Goal: Task Accomplishment & Management: Manage account settings

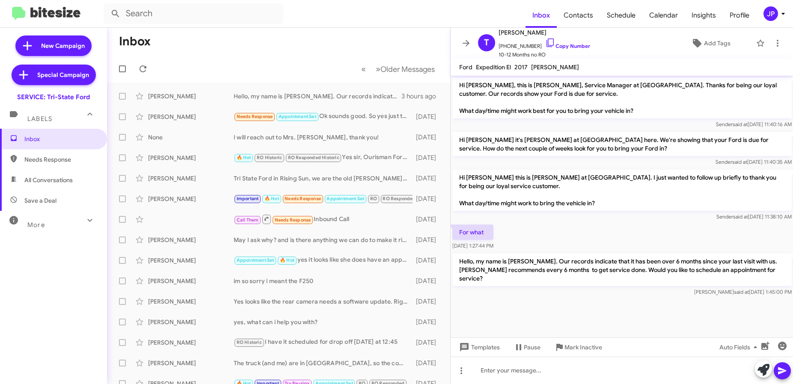
click at [771, 14] on div "JP" at bounding box center [771, 13] width 15 height 15
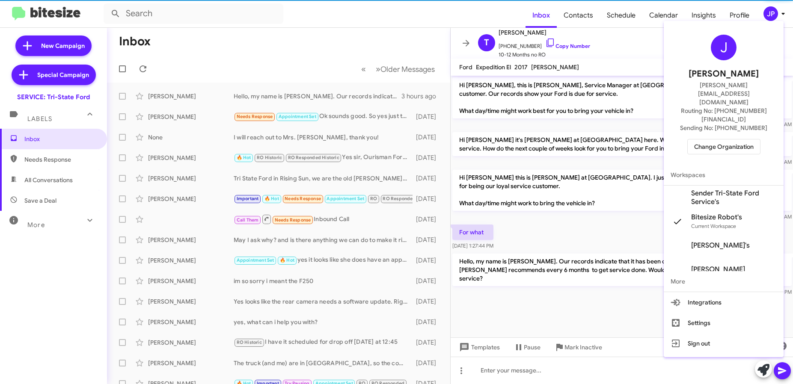
click at [745, 139] on button "Change Organization" at bounding box center [723, 146] width 73 height 15
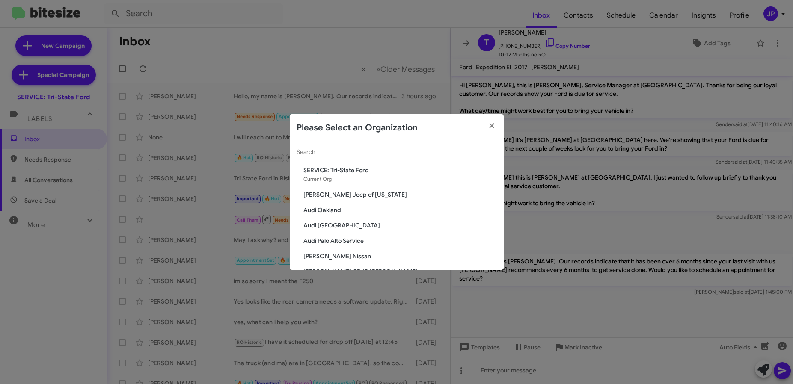
click at [352, 152] on input "Search" at bounding box center [397, 152] width 200 height 7
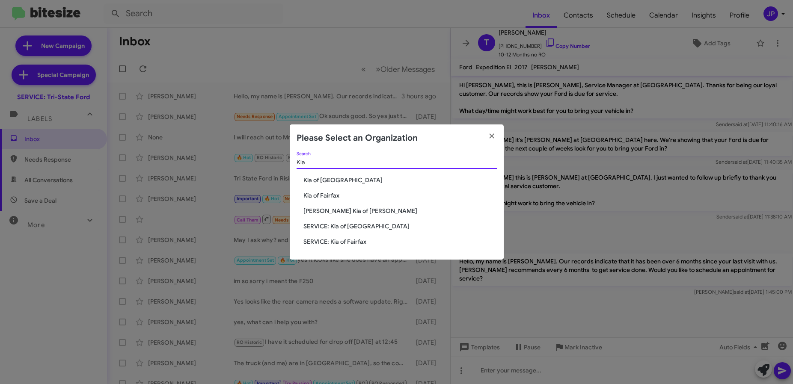
type input "Kia"
click at [334, 182] on span "Kia of [GEOGRAPHIC_DATA]" at bounding box center [399, 180] width 193 height 9
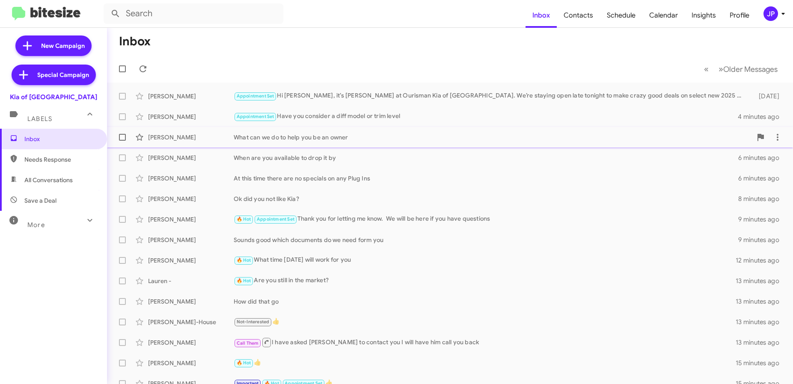
click at [360, 141] on div "What can we do to help you be an owner" at bounding box center [493, 137] width 518 height 9
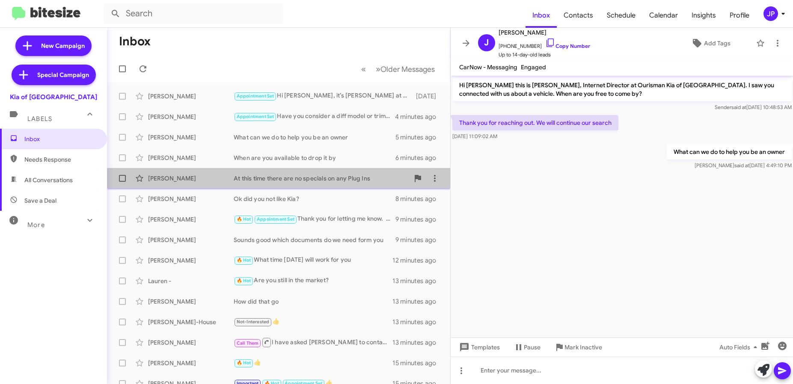
click at [297, 184] on div "Elliott Genwright At this time there are no specials on any Plug Ins 6 minutes …" at bounding box center [279, 178] width 330 height 17
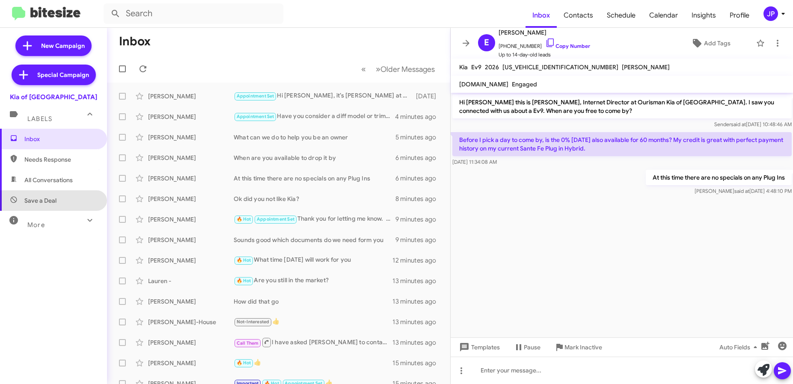
click at [54, 208] on span "Save a Deal" at bounding box center [53, 200] width 107 height 21
type input "in:not-interested"
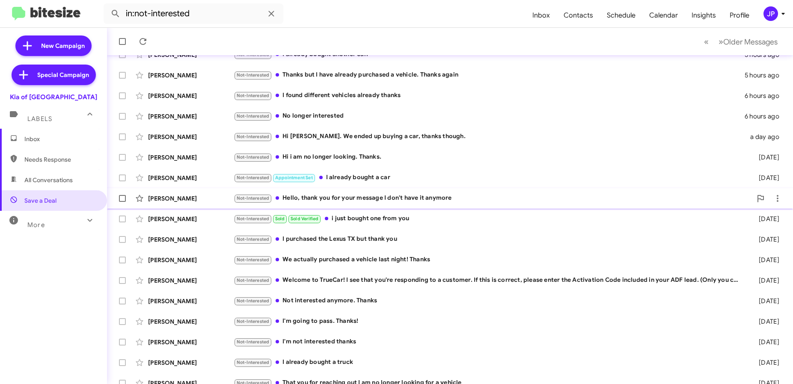
scroll to position [113, 0]
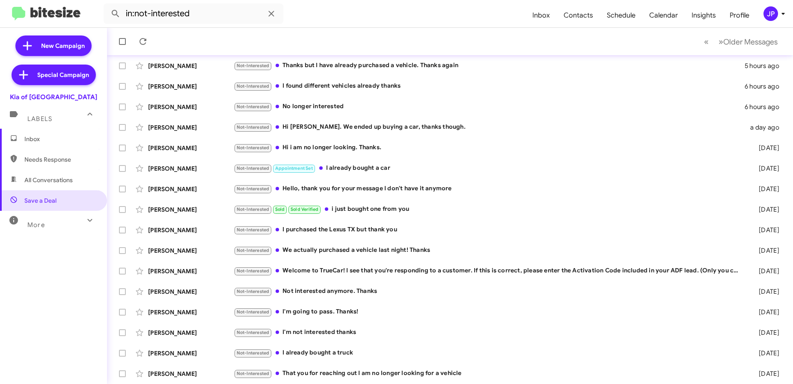
click at [26, 226] on div "More" at bounding box center [45, 222] width 76 height 16
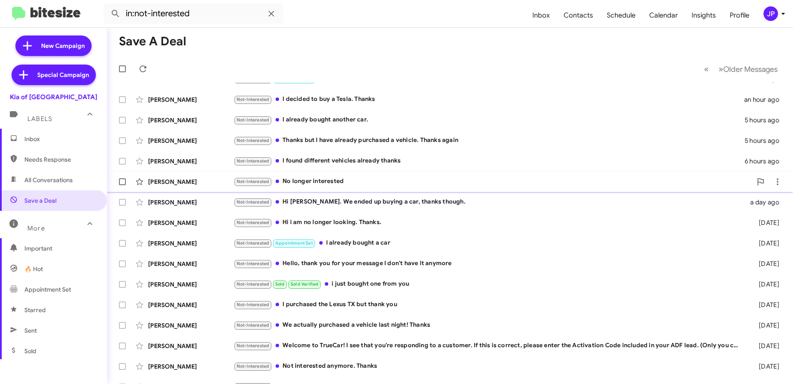
scroll to position [0, 0]
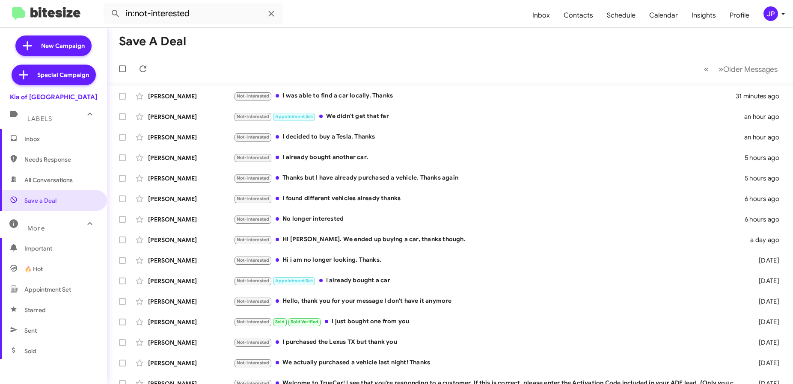
click at [66, 144] on span "Inbox" at bounding box center [53, 139] width 107 height 21
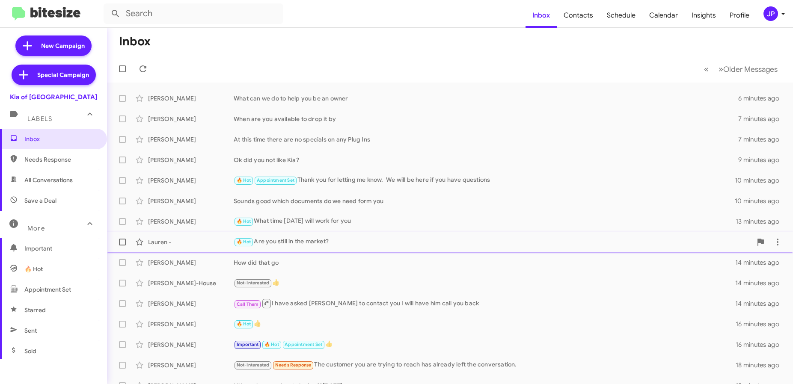
scroll to position [113, 0]
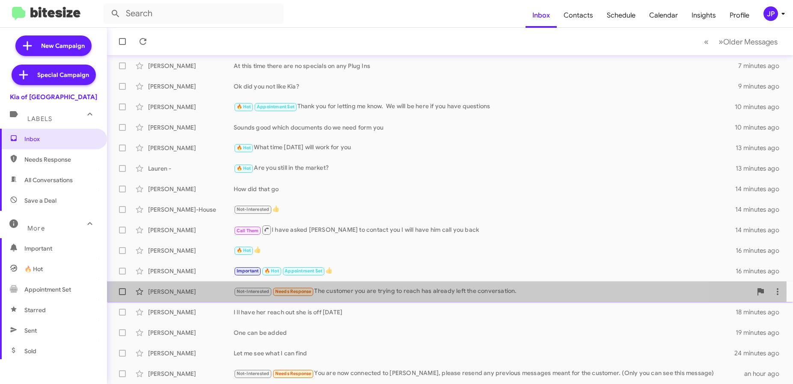
click at [367, 291] on div "Not-Interested Needs Response The customer you are trying to reach has already …" at bounding box center [493, 292] width 518 height 10
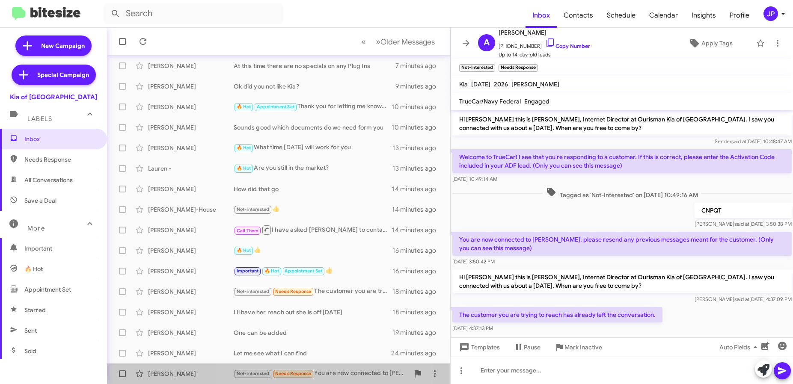
click at [324, 372] on div "Not-Interested Needs Response You are now connected to Morgan Soares, please re…" at bounding box center [321, 374] width 175 height 10
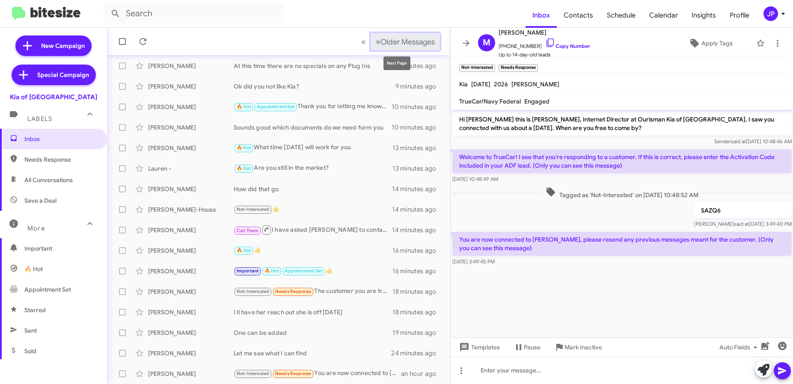
click at [408, 45] on span "Older Messages" at bounding box center [408, 41] width 54 height 9
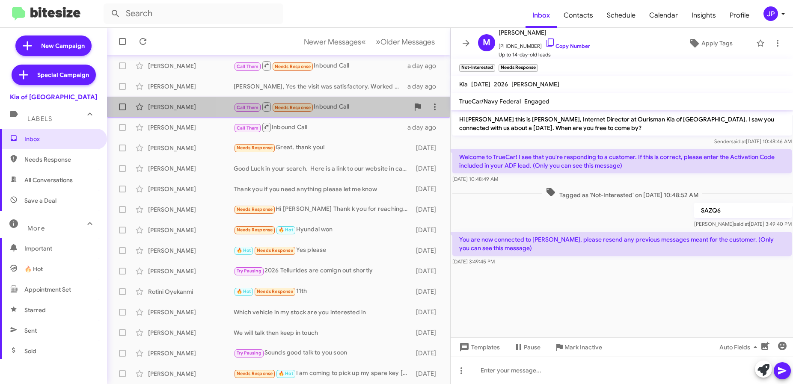
click at [336, 109] on div "Call Them Needs Response Inbound Call" at bounding box center [321, 106] width 175 height 11
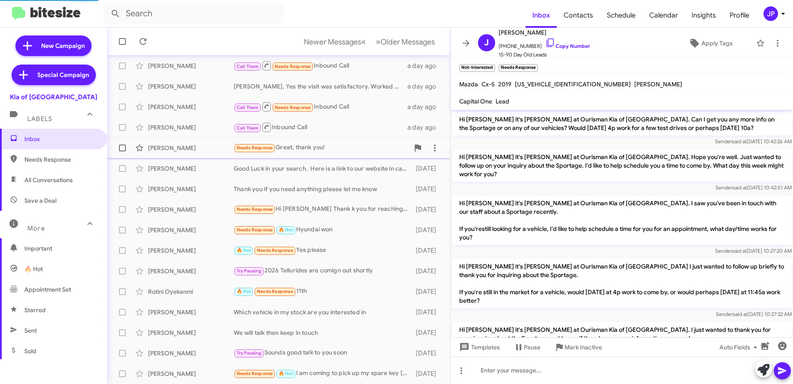
scroll to position [906, 0]
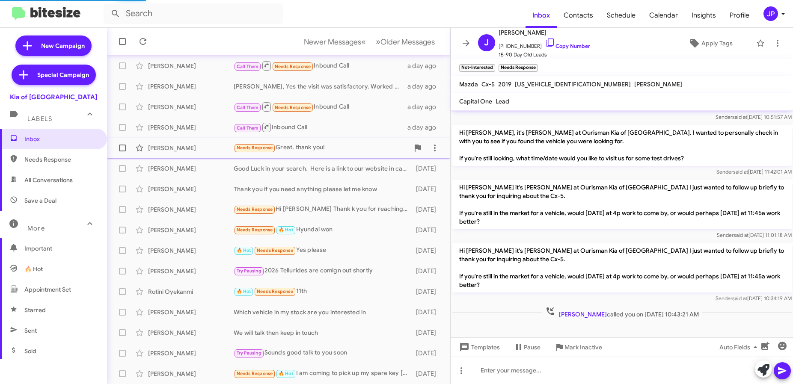
click at [336, 149] on div "Needs Response Great, thank you!" at bounding box center [321, 148] width 175 height 10
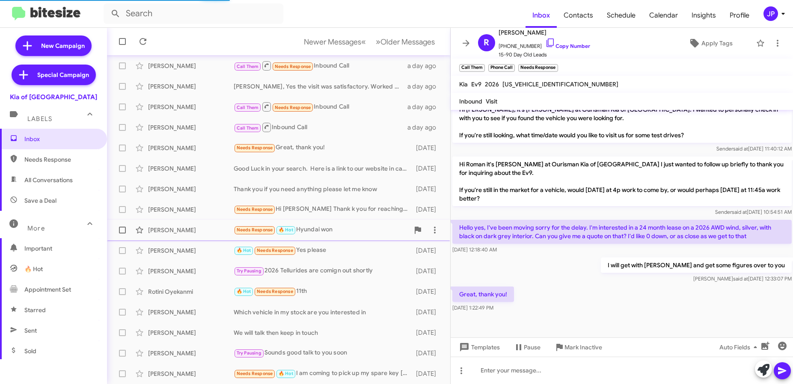
scroll to position [356, 0]
click at [359, 208] on div "Needs Response Hi Erik Thank k you for reaching out to me but at this time I do…" at bounding box center [321, 210] width 175 height 10
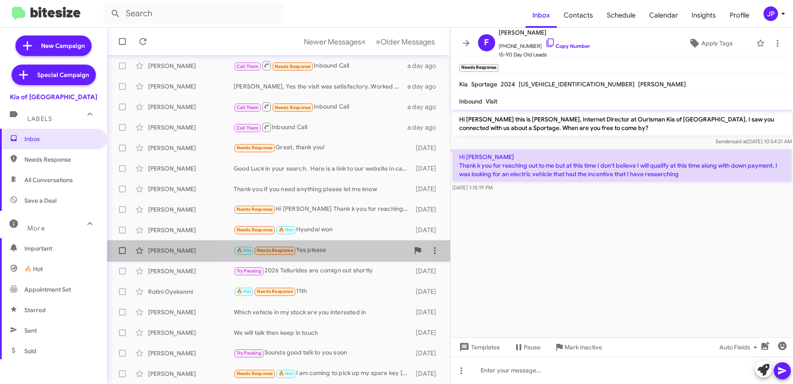
click at [315, 251] on div "🔥 Hot Needs Response Yes please" at bounding box center [321, 251] width 175 height 10
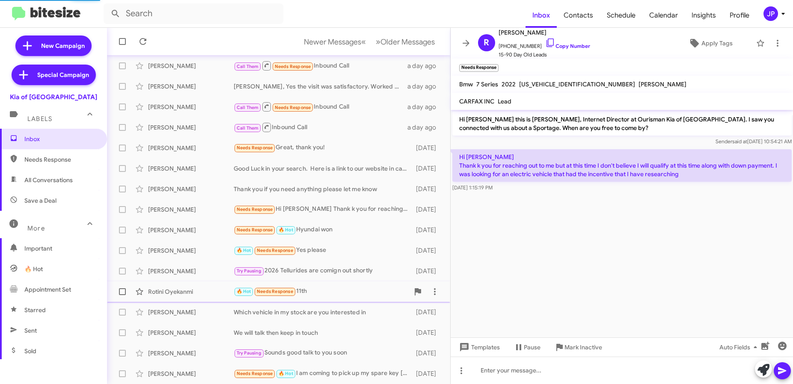
scroll to position [57, 0]
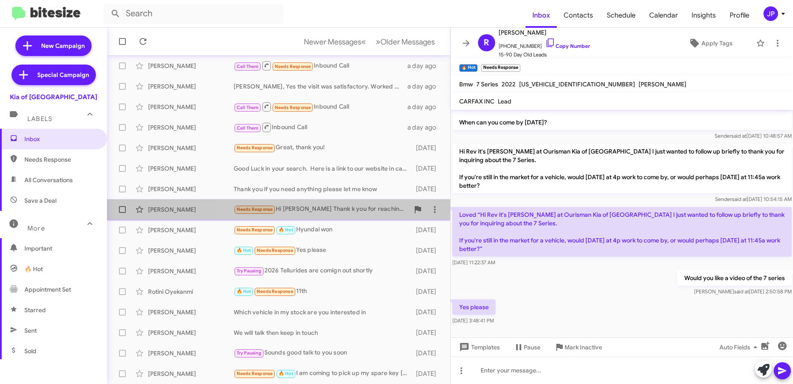
click at [303, 213] on div "Needs Response Hi Erik Thank k you for reaching out to me but at this time I do…" at bounding box center [321, 210] width 175 height 10
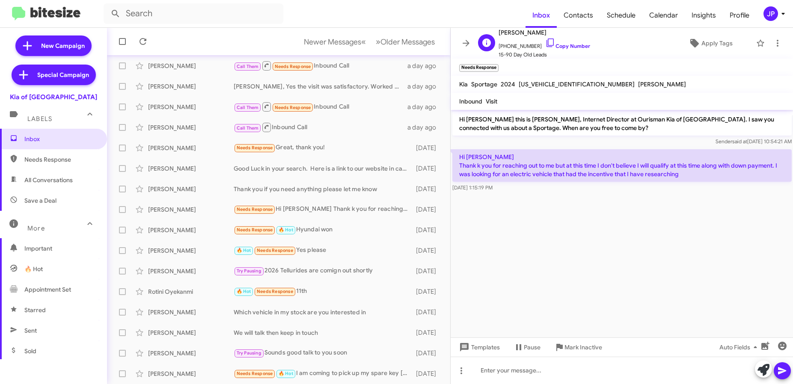
drag, startPoint x: 532, startPoint y: 33, endPoint x: 497, endPoint y: 31, distance: 35.2
click at [497, 31] on div "F Felicia Peele +14435708989 Copy Number 15-90 Day Old Leads" at bounding box center [533, 43] width 116 height 32
copy span "Felicia Peele"
click at [778, 18] on icon at bounding box center [783, 14] width 10 height 10
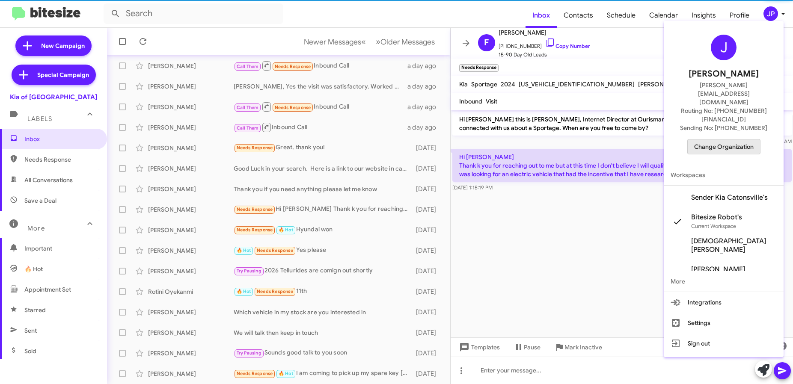
click at [747, 140] on span "Change Organization" at bounding box center [723, 147] width 59 height 15
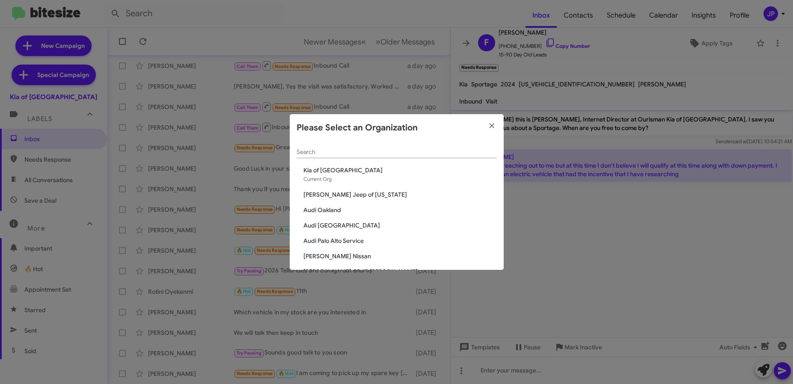
click at [407, 148] on div "Search" at bounding box center [397, 150] width 200 height 17
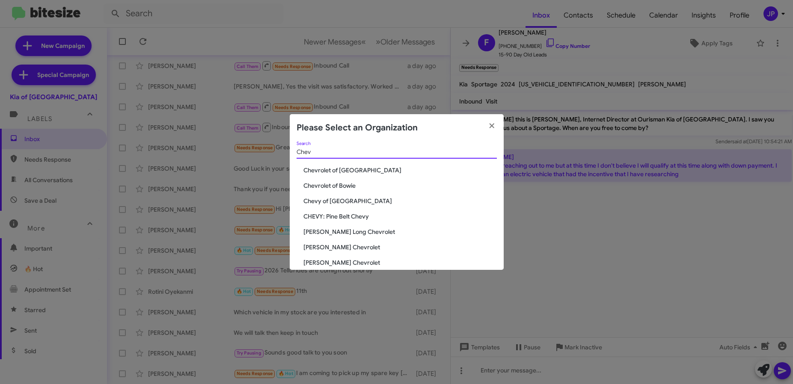
type input "Chev"
click at [362, 172] on span "Chevrolet of [GEOGRAPHIC_DATA]" at bounding box center [399, 170] width 193 height 9
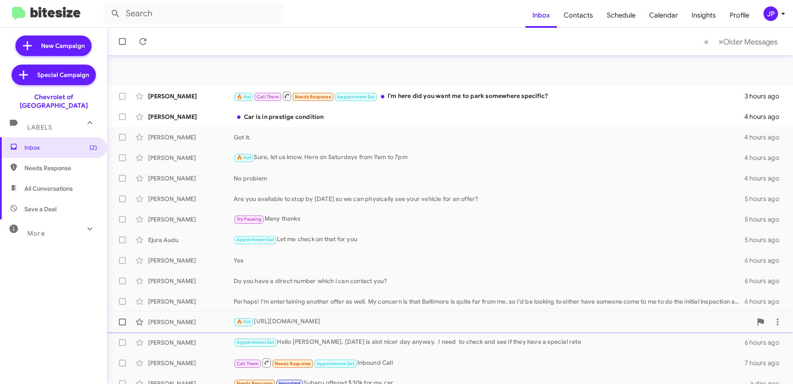
scroll to position [113, 0]
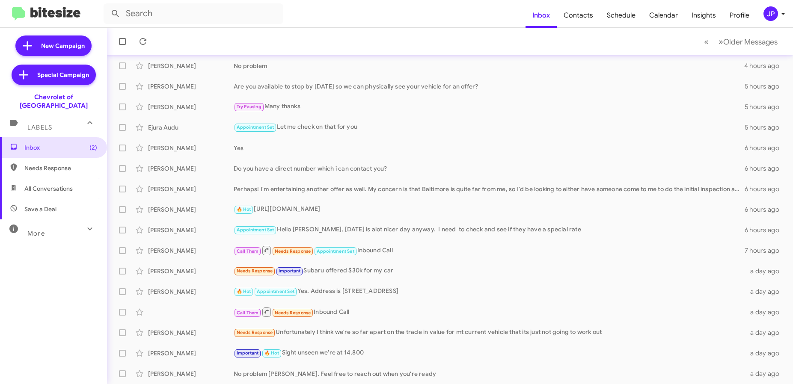
click at [32, 164] on span "Needs Response" at bounding box center [60, 168] width 73 height 9
type input "in:needs-response"
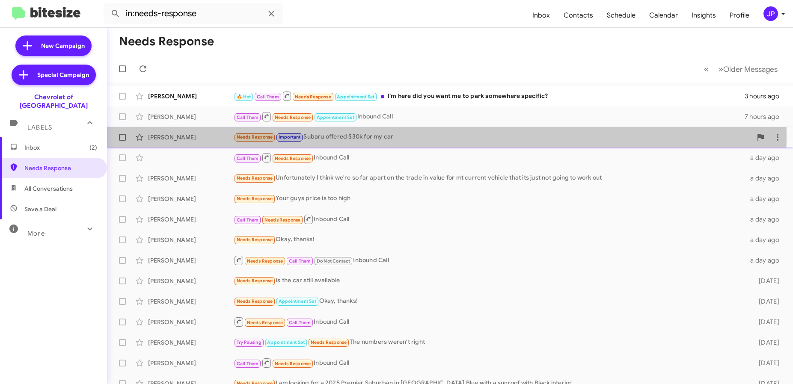
click at [391, 136] on div "Needs Response Important Subaru offered $30k for my car" at bounding box center [493, 137] width 518 height 10
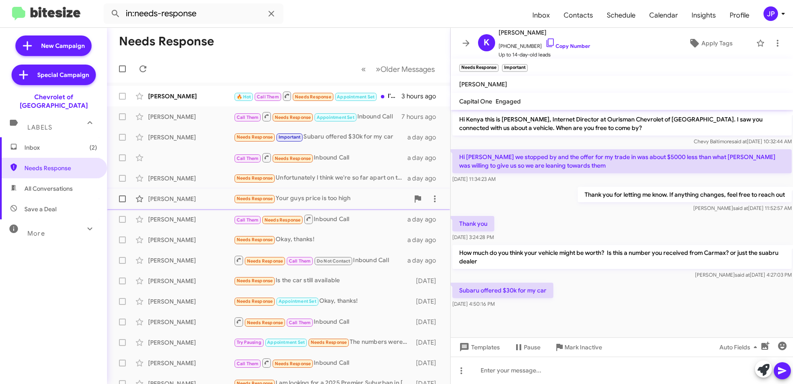
click at [310, 205] on div "[PERSON_NAME] Needs Response Your guys price is too high a day ago" at bounding box center [279, 198] width 330 height 17
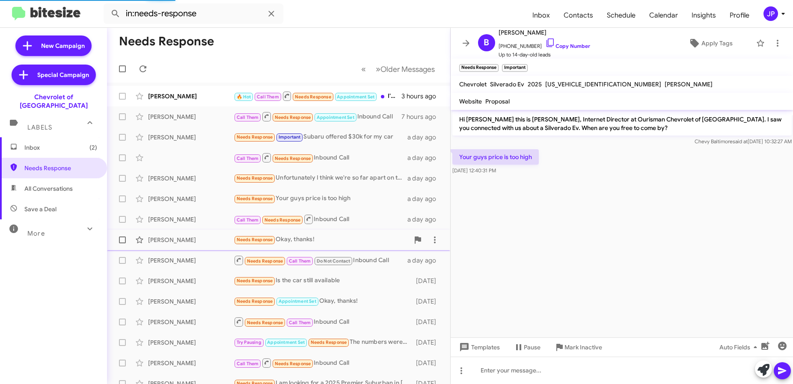
click at [321, 238] on div "Needs Response Okay, thanks!" at bounding box center [321, 240] width 175 height 10
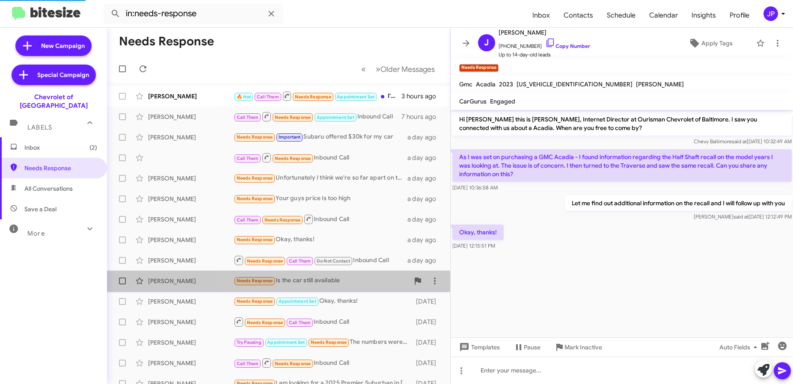
click at [345, 276] on div "[PERSON_NAME] Needs Response Is the car still available [DATE]" at bounding box center [279, 281] width 330 height 17
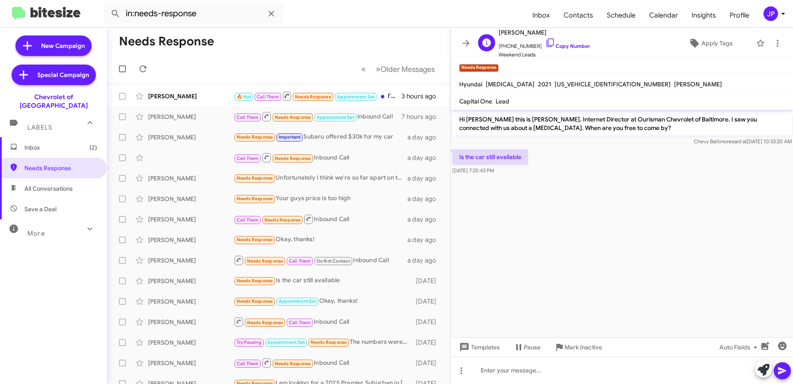
drag, startPoint x: 540, startPoint y: 32, endPoint x: 495, endPoint y: 30, distance: 45.0
click at [495, 30] on div "K [PERSON_NAME] [PHONE_NUMBER] Copy Number Weekend Leads" at bounding box center [533, 43] width 116 height 32
copy span "[PERSON_NAME]"
click at [602, 31] on div "K [PERSON_NAME] [PHONE_NUMBER] Copy Number Weekend Leads Apply Tags" at bounding box center [614, 43] width 278 height 32
drag, startPoint x: 566, startPoint y: 30, endPoint x: 473, endPoint y: 42, distance: 93.7
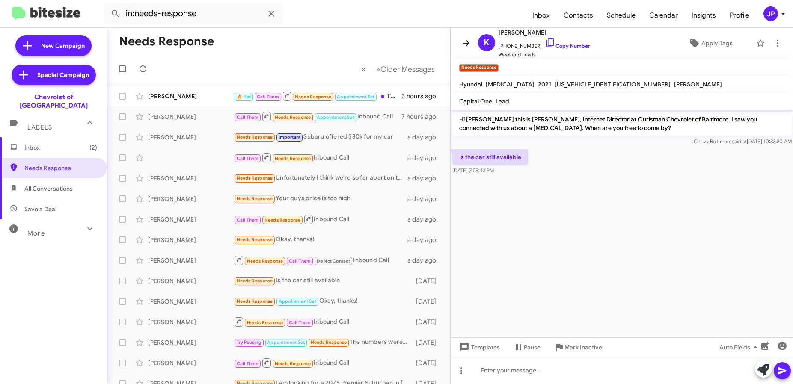
click at [494, 30] on div "K [PERSON_NAME] [PHONE_NUMBER] Copy Number Weekend Leads" at bounding box center [533, 43] width 116 height 32
copy span "[PERSON_NAME]"
